Goal: Information Seeking & Learning: Compare options

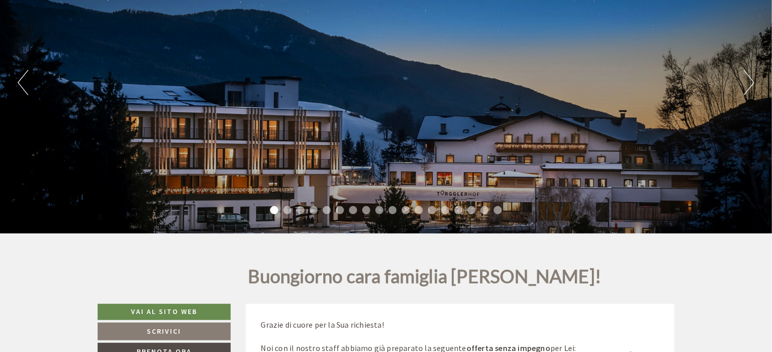
scroll to position [101, 0]
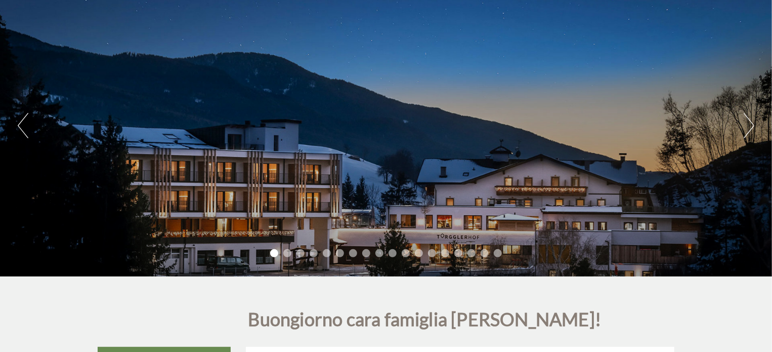
click at [750, 122] on button "Next" at bounding box center [749, 125] width 11 height 25
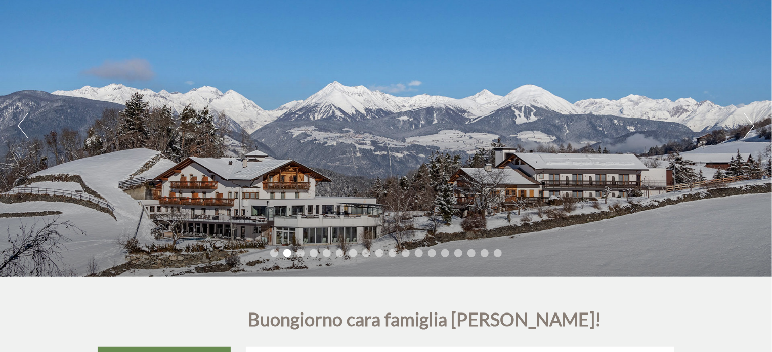
click at [750, 122] on button "Next" at bounding box center [749, 125] width 11 height 25
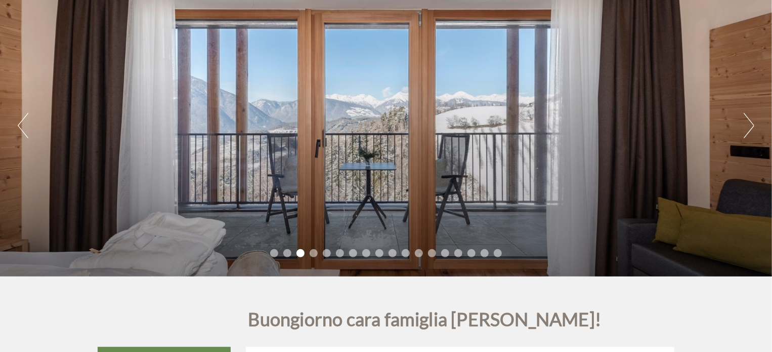
click at [750, 122] on button "Next" at bounding box center [749, 125] width 11 height 25
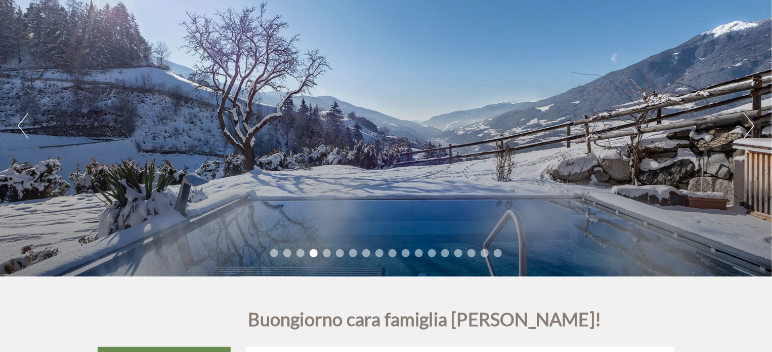
click at [750, 122] on button "Next" at bounding box center [749, 125] width 11 height 25
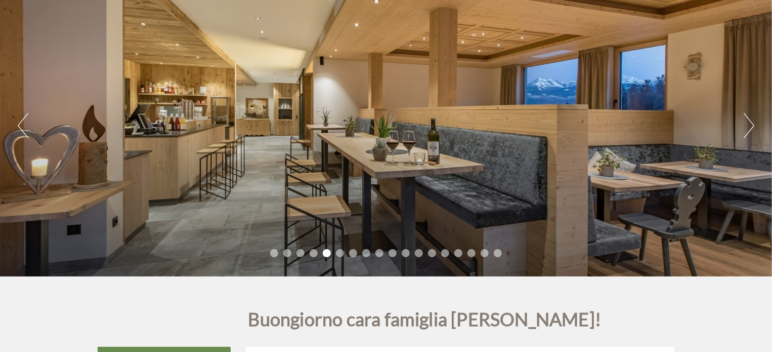
click at [750, 122] on button "Next" at bounding box center [749, 125] width 11 height 25
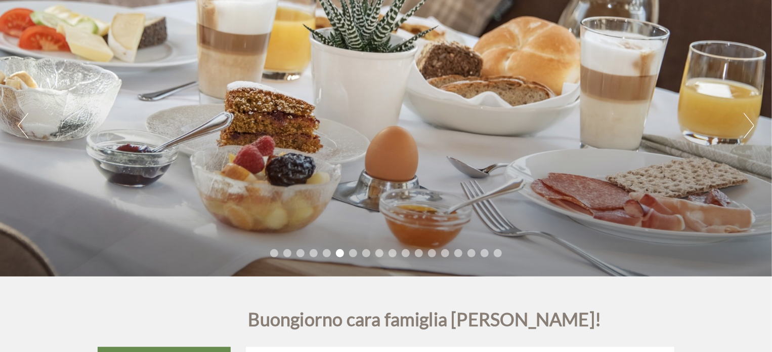
click at [750, 122] on button "Next" at bounding box center [749, 125] width 11 height 25
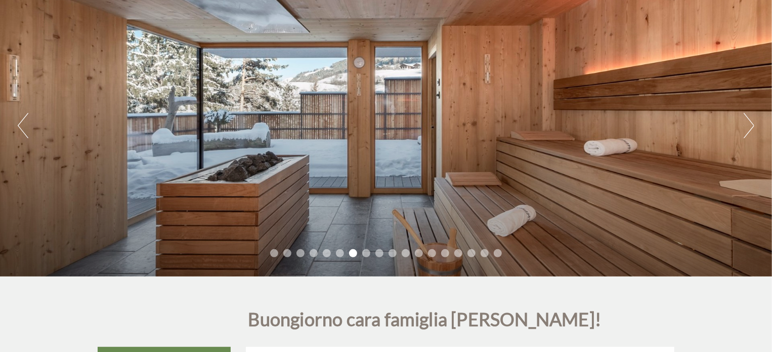
click at [750, 122] on button "Next" at bounding box center [749, 125] width 11 height 25
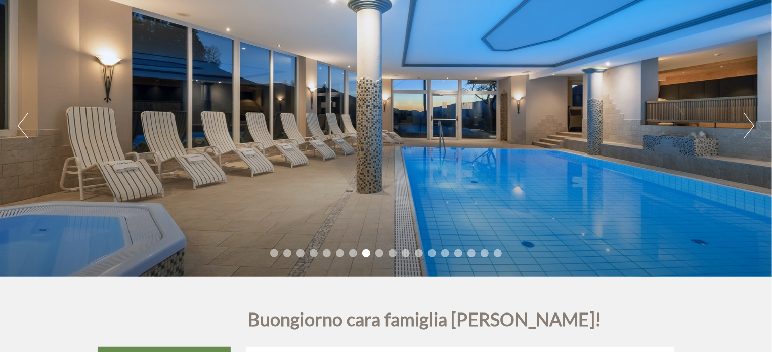
click at [750, 122] on button "Next" at bounding box center [749, 125] width 11 height 25
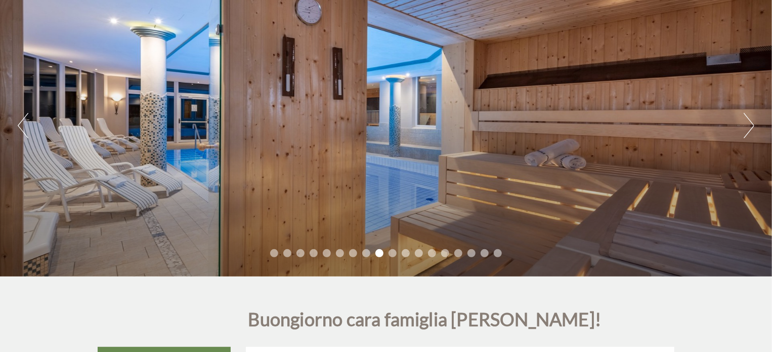
click at [32, 128] on div "Previous Next 1 2 3 4 5 6 7 8 9 10 11 12 13 14 15 16 17 18" at bounding box center [386, 126] width 772 height 302
click at [21, 132] on button "Previous" at bounding box center [23, 125] width 11 height 25
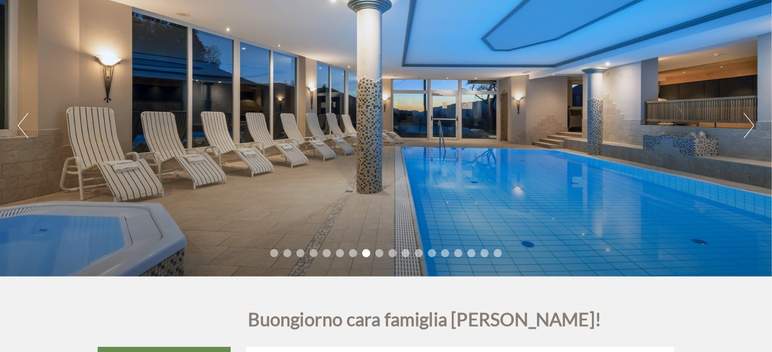
click at [743, 125] on div "Previous Next 1 2 3 4 5 6 7 8 9 10 11 12 13 14 15 16 17 18" at bounding box center [386, 126] width 772 height 302
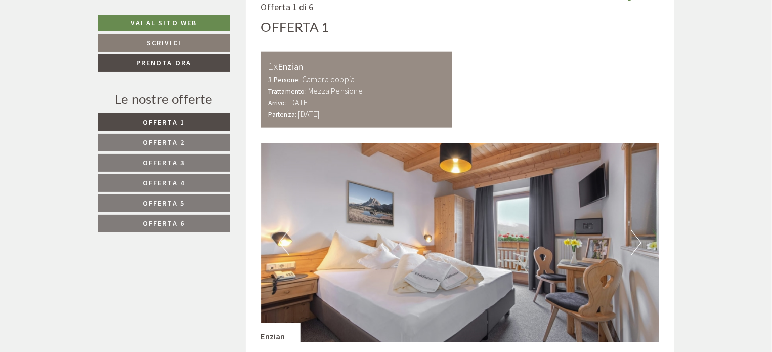
scroll to position [607, 0]
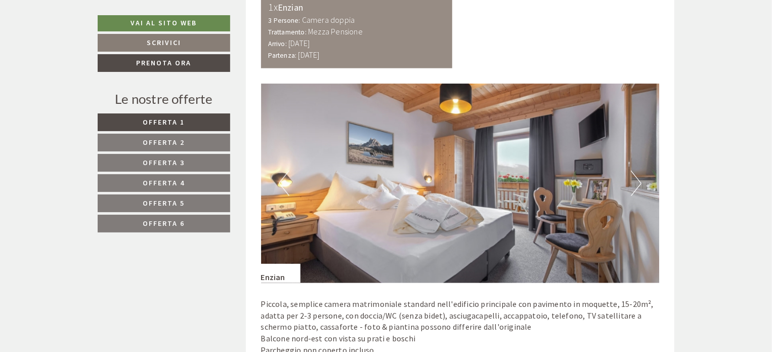
click at [638, 186] on button "Next" at bounding box center [636, 183] width 11 height 25
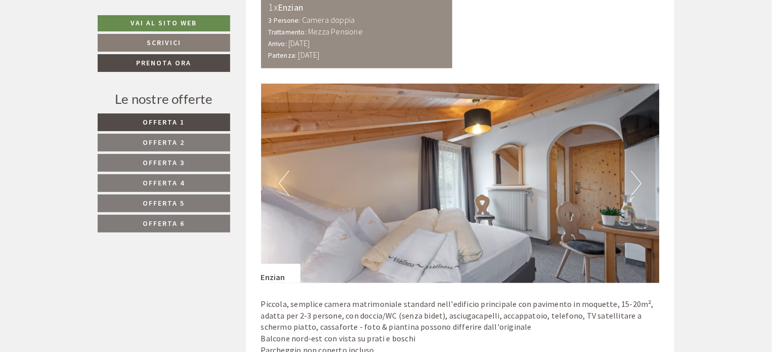
click at [639, 190] on button "Next" at bounding box center [636, 183] width 11 height 25
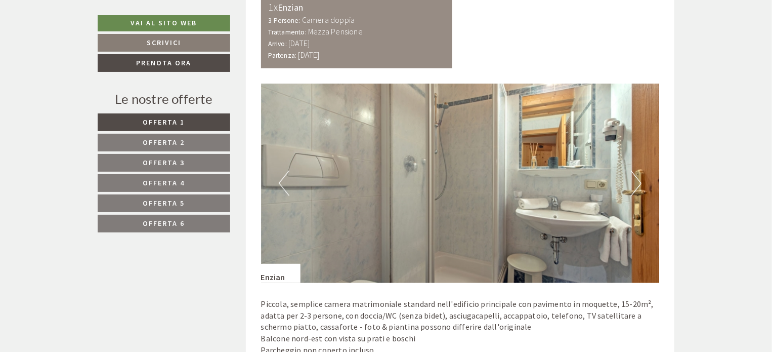
click at [174, 222] on span "Offerta 6" at bounding box center [164, 223] width 42 height 9
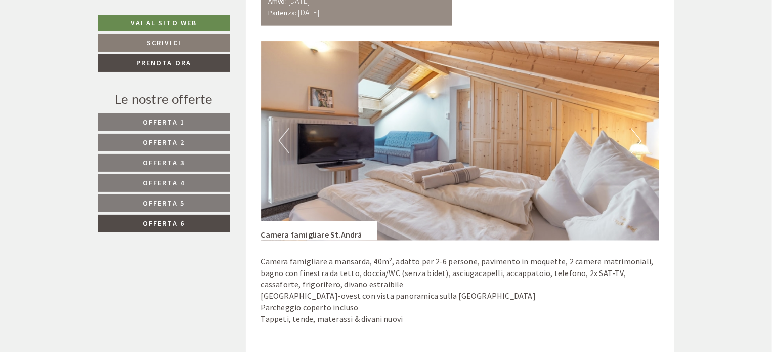
scroll to position [685, 0]
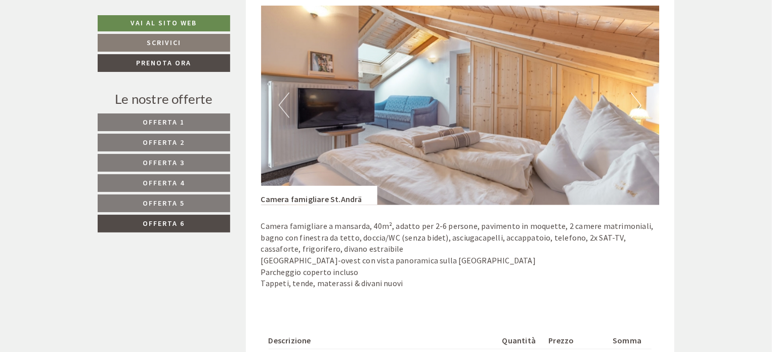
click at [640, 105] on button "Next" at bounding box center [636, 105] width 11 height 25
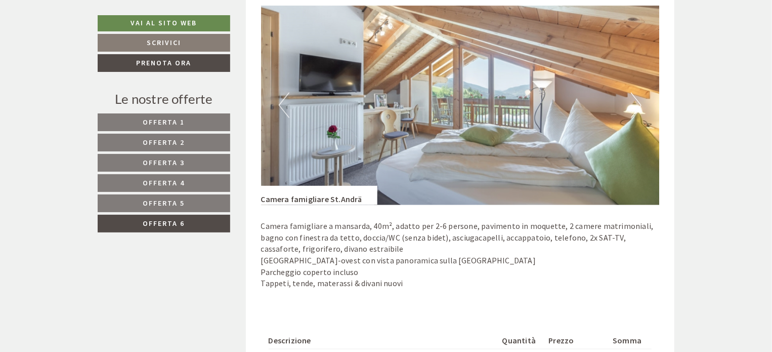
click at [640, 105] on button "Next" at bounding box center [636, 105] width 11 height 25
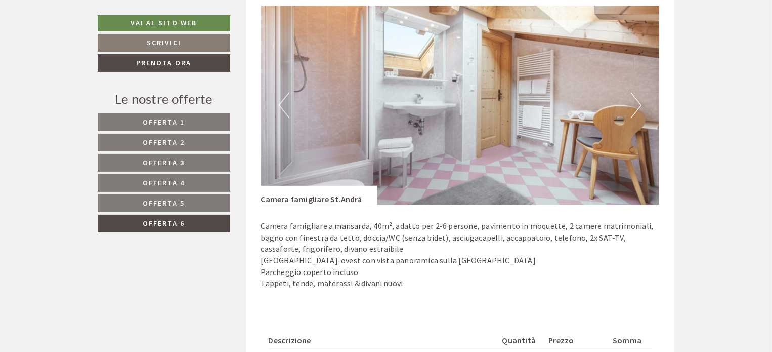
click at [640, 105] on button "Next" at bounding box center [636, 105] width 11 height 25
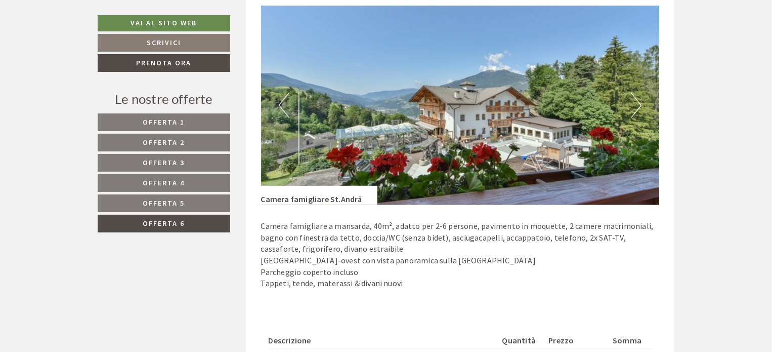
click at [640, 105] on button "Next" at bounding box center [636, 105] width 11 height 25
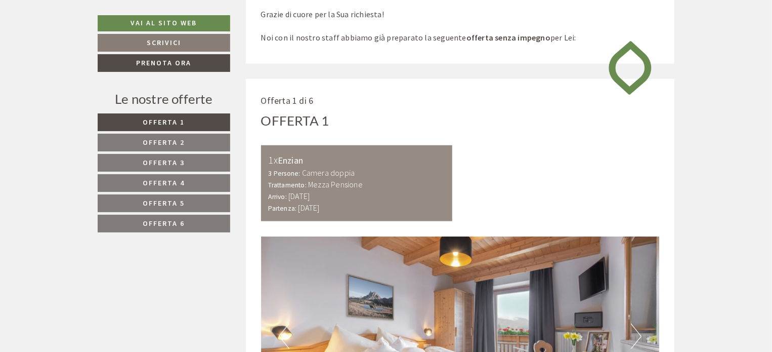
scroll to position [505, 0]
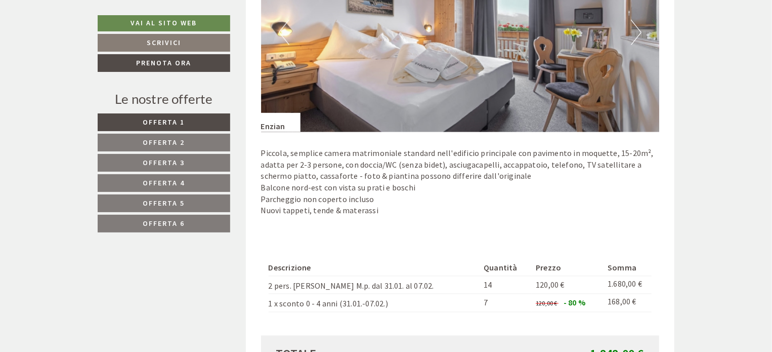
click at [193, 137] on link "Offerta 2" at bounding box center [164, 143] width 133 height 18
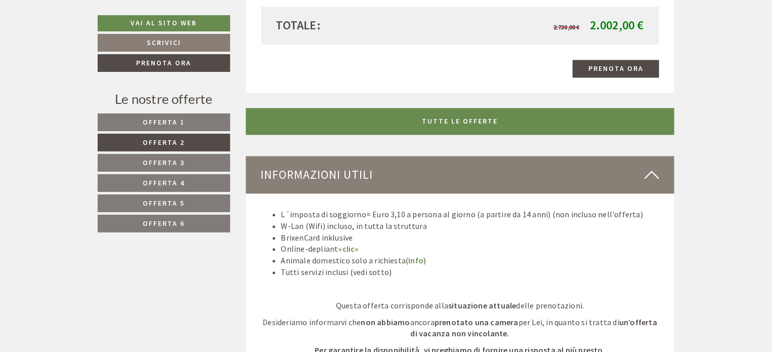
scroll to position [1090, 0]
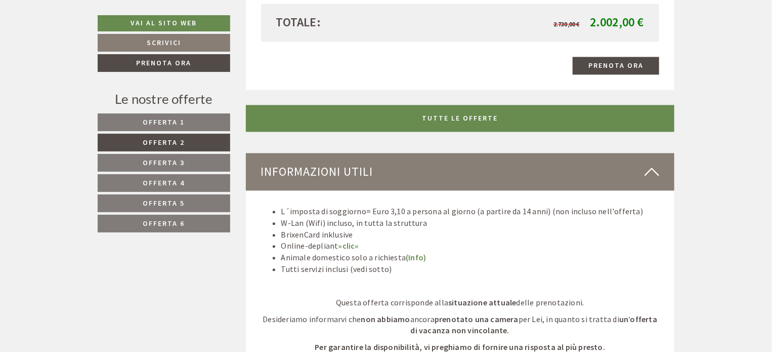
click at [152, 158] on span "Offerta 3" at bounding box center [164, 162] width 42 height 9
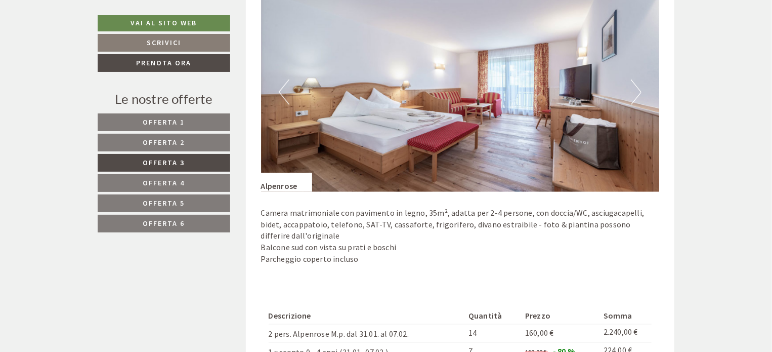
scroll to position [736, 0]
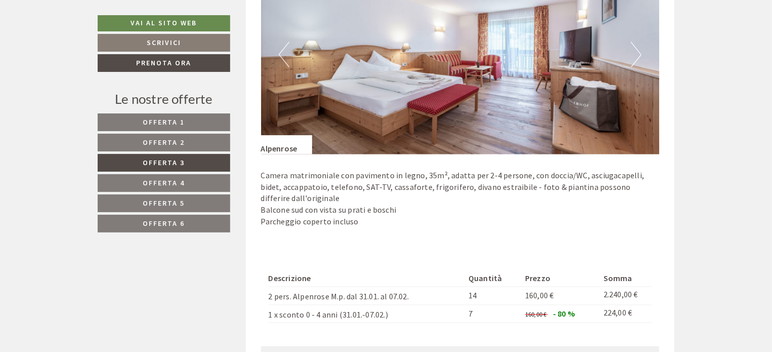
click at [176, 185] on span "Offerta 4" at bounding box center [164, 182] width 42 height 9
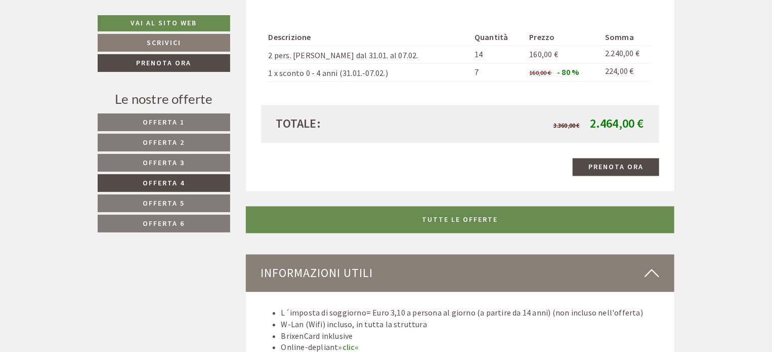
click at [176, 198] on span "Offerta 5" at bounding box center [164, 202] width 42 height 9
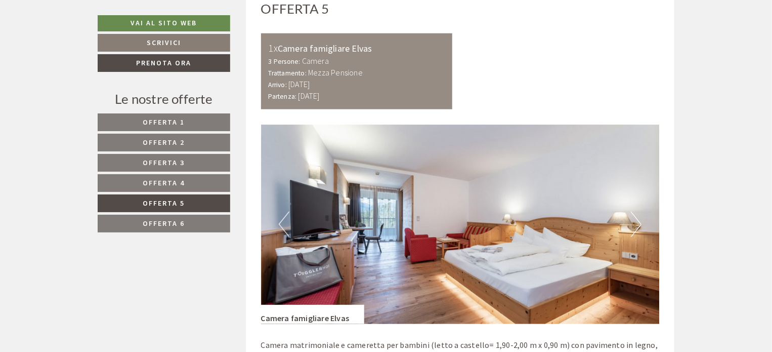
scroll to position [584, 0]
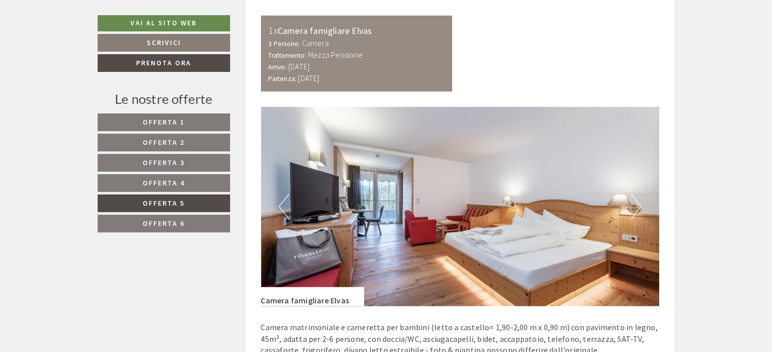
click at [188, 223] on link "Offerta 6" at bounding box center [164, 224] width 133 height 18
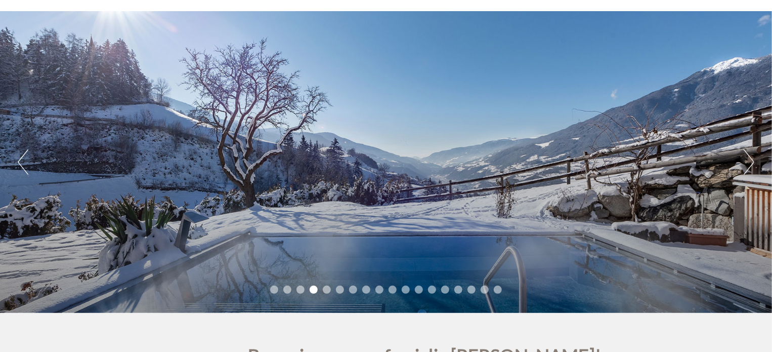
scroll to position [101, 0]
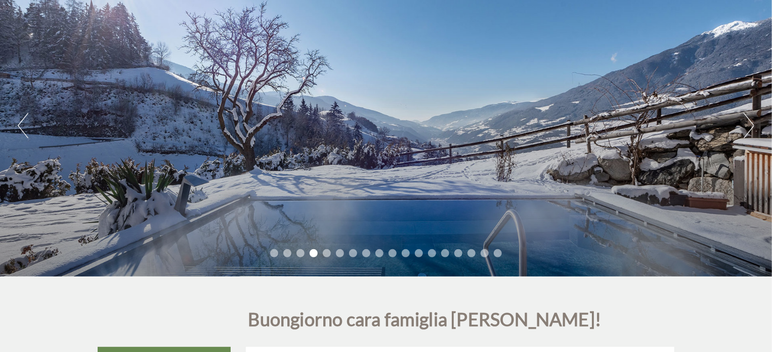
click at [747, 128] on button "Next" at bounding box center [749, 125] width 11 height 25
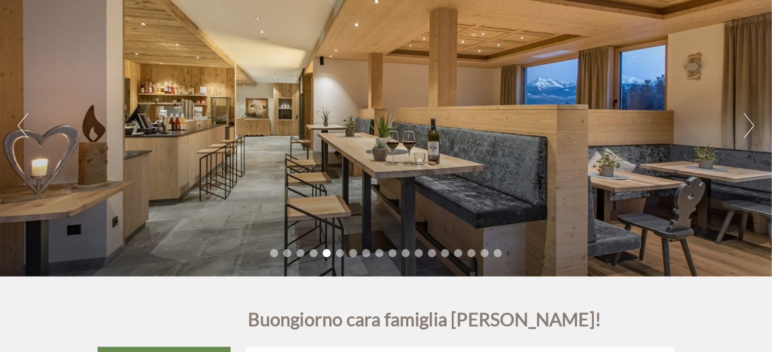
click at [747, 128] on button "Next" at bounding box center [749, 125] width 11 height 25
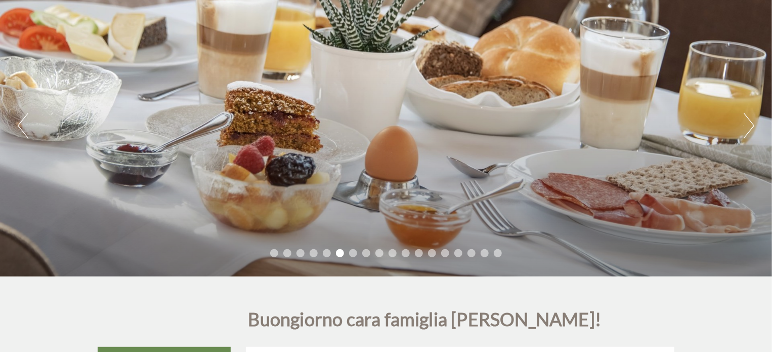
click at [747, 128] on button "Next" at bounding box center [749, 125] width 11 height 25
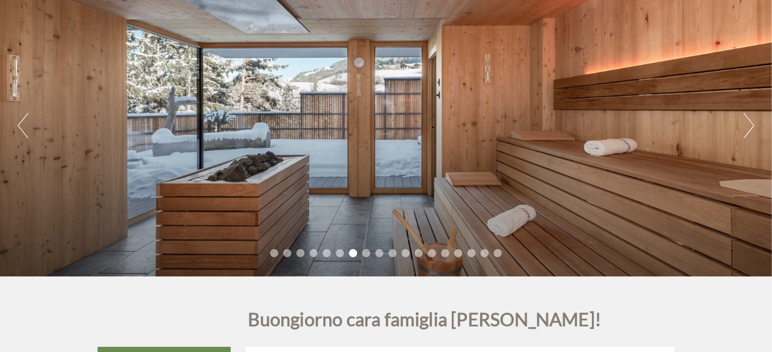
click at [747, 128] on button "Next" at bounding box center [749, 125] width 11 height 25
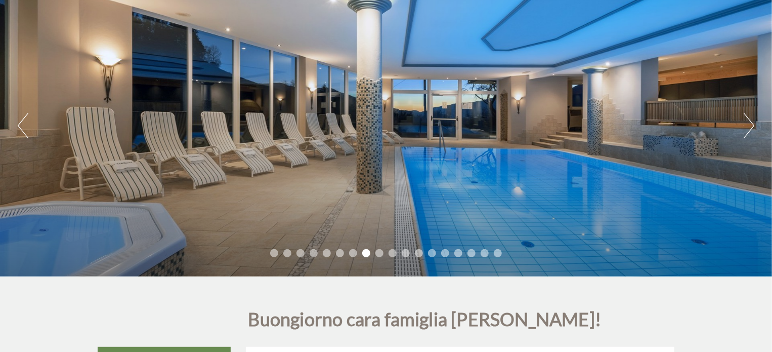
click at [747, 128] on button "Next" at bounding box center [749, 125] width 11 height 25
